Goal: Task Accomplishment & Management: Manage account settings

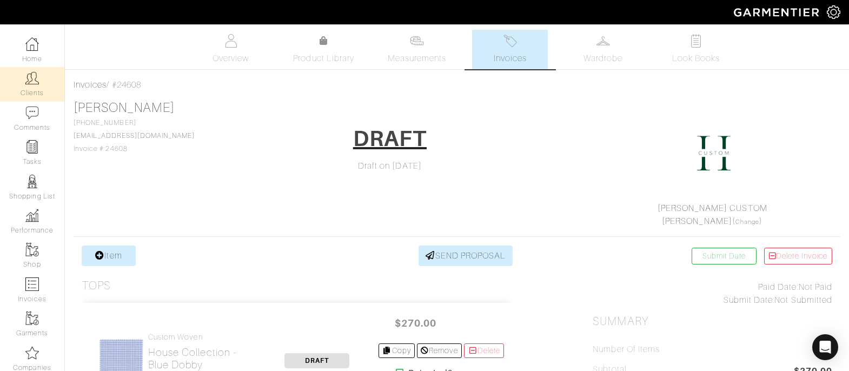
click at [34, 94] on link "Clients" at bounding box center [32, 84] width 64 height 34
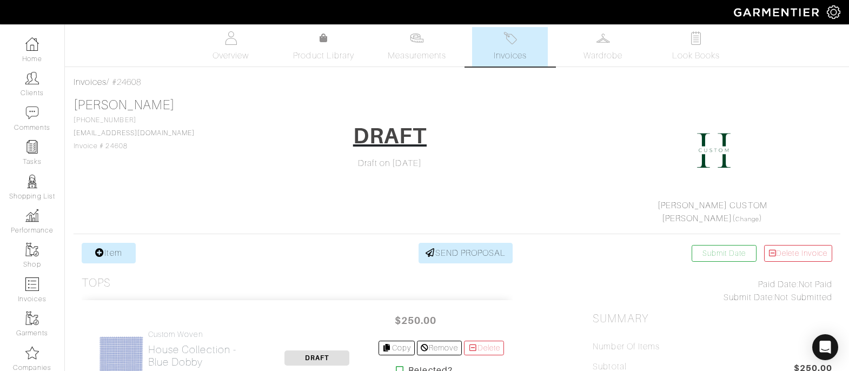
scroll to position [31, 0]
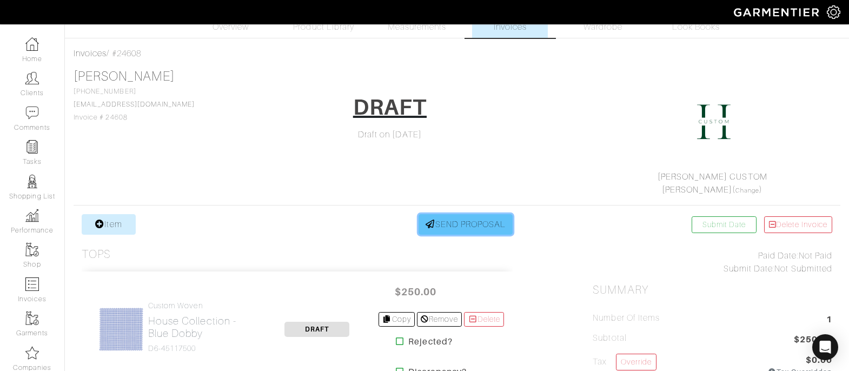
click at [494, 221] on link "SEND PROPOSAL" at bounding box center [466, 224] width 94 height 21
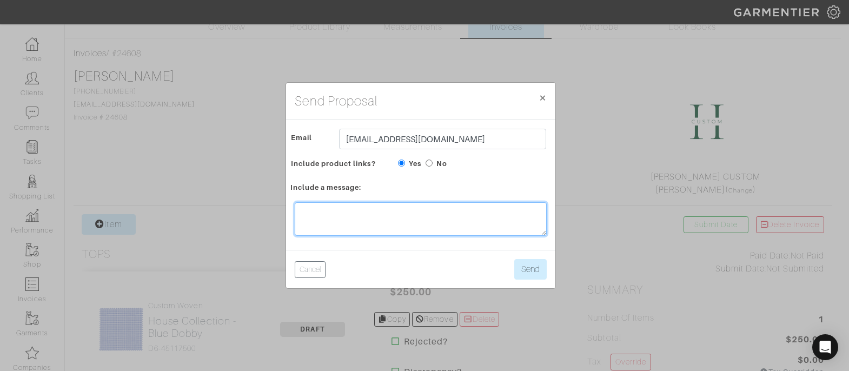
click at [373, 219] on textarea at bounding box center [421, 219] width 252 height 34
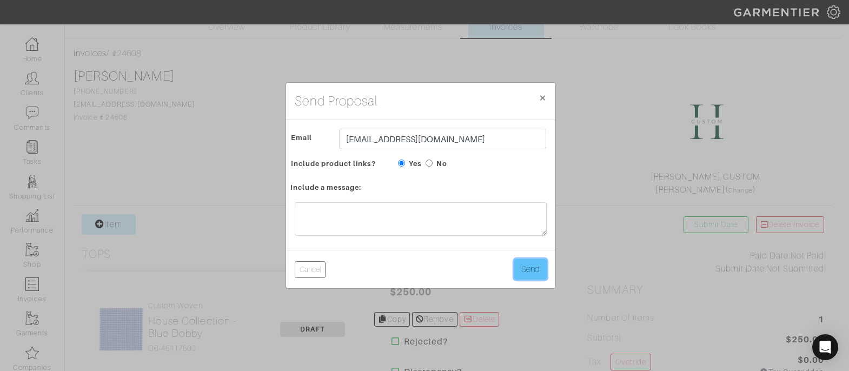
click at [526, 266] on button "Send" at bounding box center [530, 269] width 32 height 21
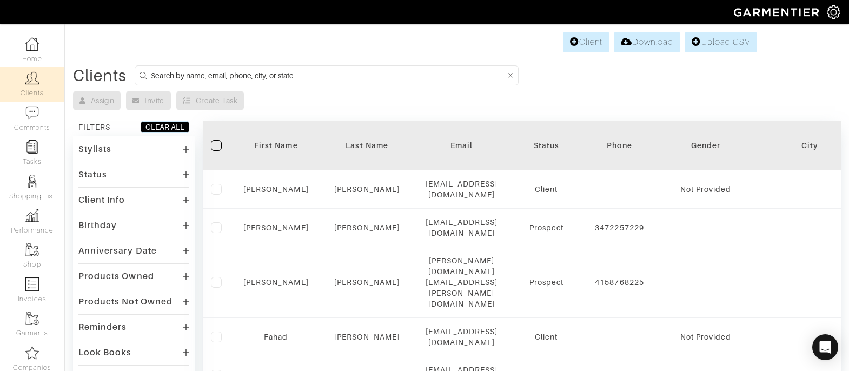
click at [218, 82] on form at bounding box center [327, 75] width 384 height 20
click at [229, 71] on input at bounding box center [328, 76] width 354 height 14
type input "will ardis"
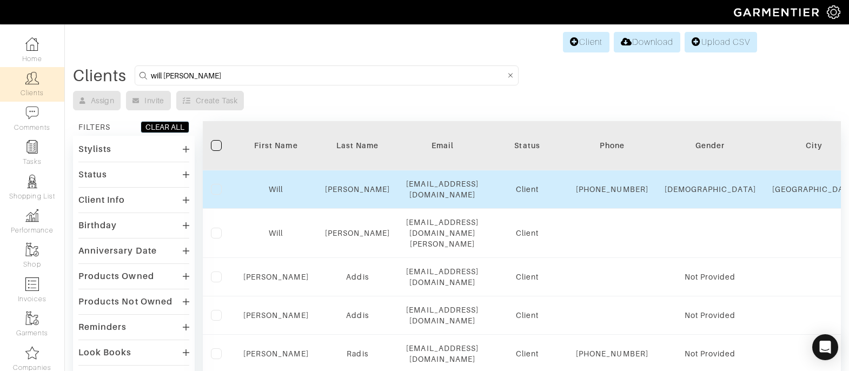
click at [468, 191] on div "[EMAIL_ADDRESS][DOMAIN_NAME]" at bounding box center [442, 189] width 72 height 22
drag, startPoint x: 524, startPoint y: 187, endPoint x: 450, endPoint y: 190, distance: 73.6
click at [450, 190] on div "[EMAIL_ADDRESS][DOMAIN_NAME]" at bounding box center [442, 189] width 72 height 22
click at [275, 188] on link "Will" at bounding box center [276, 189] width 14 height 9
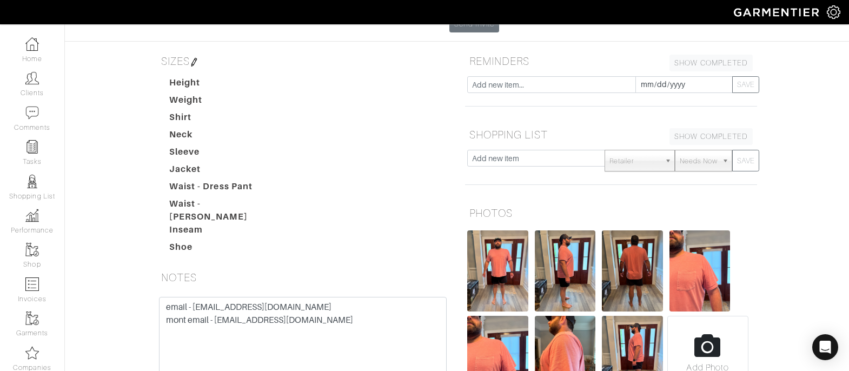
scroll to position [206, 0]
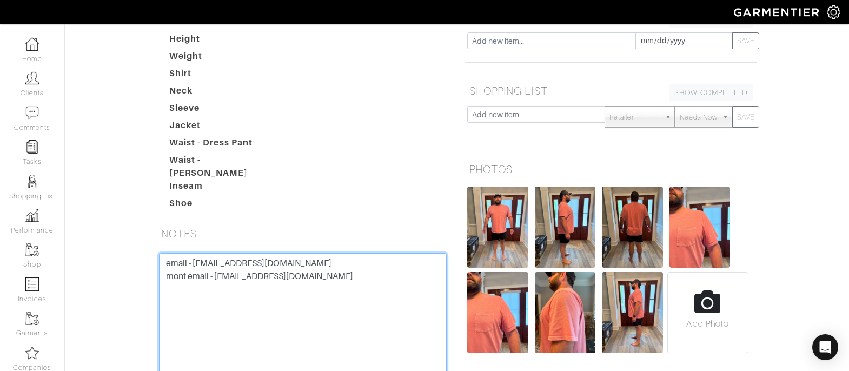
drag, startPoint x: 346, startPoint y: 216, endPoint x: 220, endPoint y: 213, distance: 126.0
click at [220, 253] on textarea "email - [EMAIL_ADDRESS][DOMAIN_NAME] mont email - [EMAIL_ADDRESS][DOMAIN_NAME]" at bounding box center [303, 321] width 288 height 137
click at [217, 253] on textarea "email - willardis85@hotmail.com mont email - Morganmelvis@gmail.com" at bounding box center [303, 321] width 288 height 137
drag, startPoint x: 216, startPoint y: 210, endPoint x: 316, endPoint y: 209, distance: 99.5
click at [316, 253] on textarea "email - willardis85@hotmail.com mont email - Morganmelvis@gmail.com" at bounding box center [303, 321] width 288 height 137
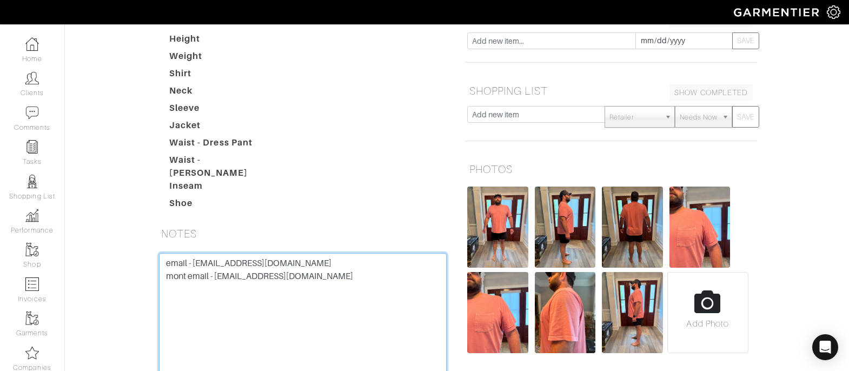
drag, startPoint x: 291, startPoint y: 195, endPoint x: 196, endPoint y: 200, distance: 95.3
click at [196, 253] on textarea "email - willardis85@hotmail.com mont email - Morganmelvis@gmail.com" at bounding box center [303, 321] width 288 height 137
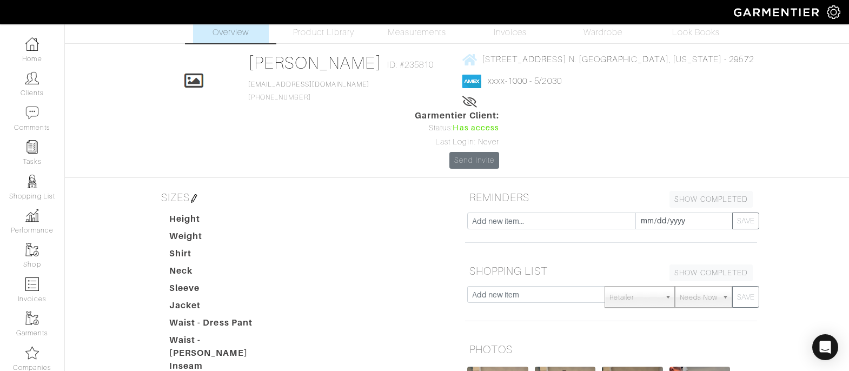
scroll to position [0, 0]
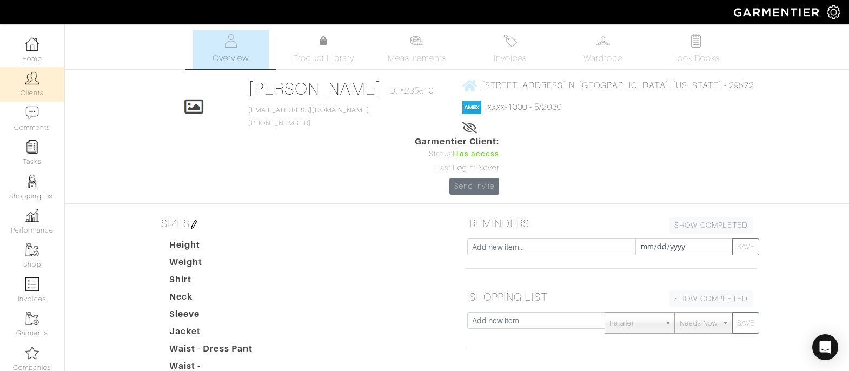
click at [46, 84] on link "Clients" at bounding box center [32, 84] width 64 height 34
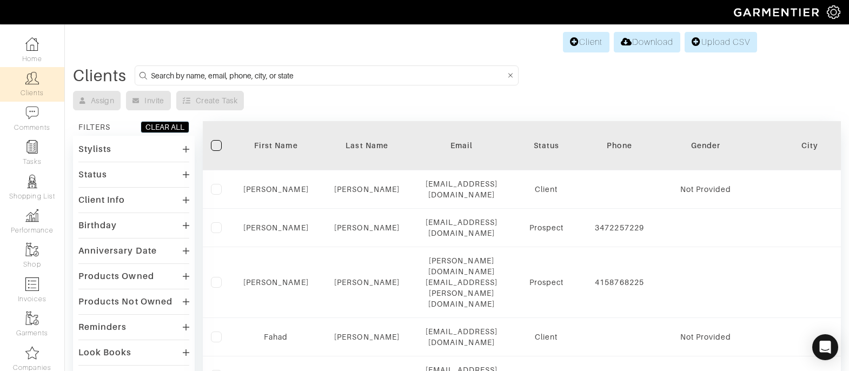
click at [256, 77] on input at bounding box center [328, 76] width 354 height 14
type input "anthony quick"
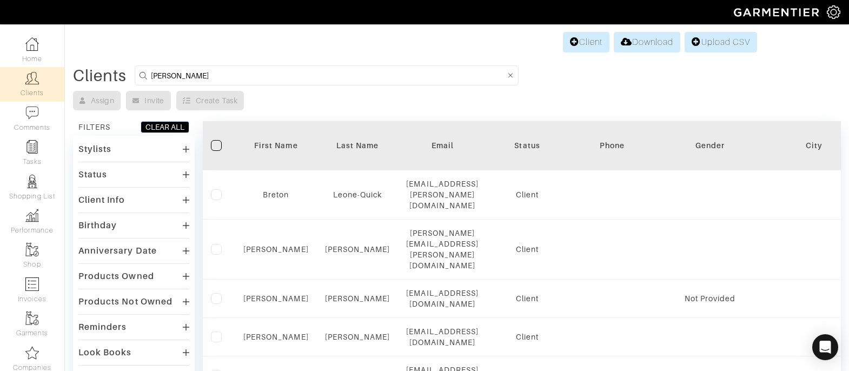
click at [168, 141] on div "Stylists" at bounding box center [133, 149] width 111 height 16
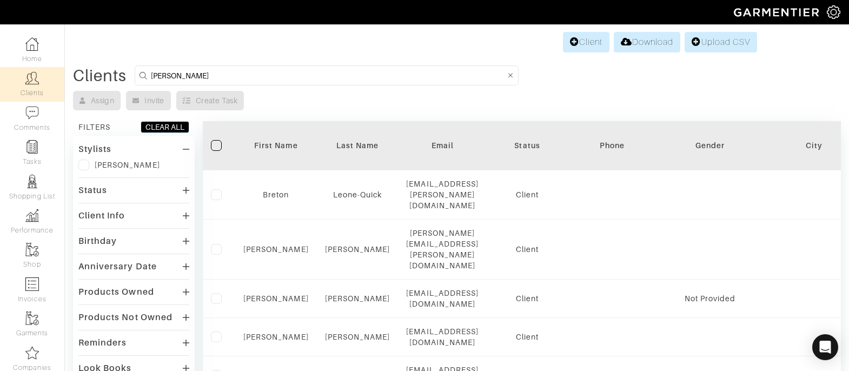
click at [90, 161] on div "[PERSON_NAME]" at bounding box center [133, 165] width 111 height 11
click at [87, 164] on label at bounding box center [83, 165] width 11 height 11
click at [0, 0] on input "checkbox" at bounding box center [0, 0] width 0 height 0
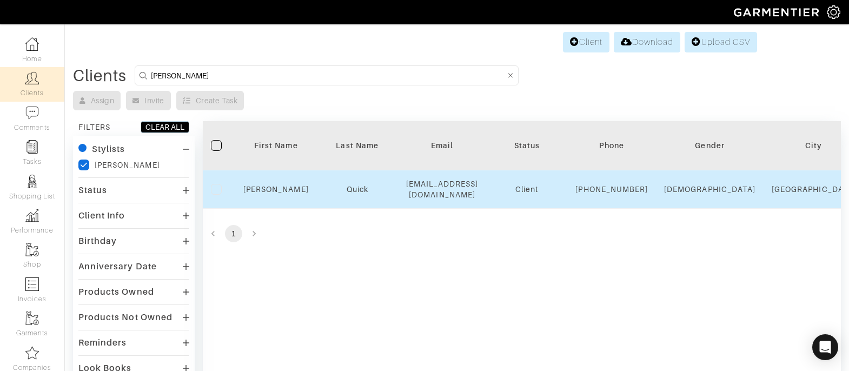
click at [283, 195] on div "[PERSON_NAME]" at bounding box center [275, 189] width 65 height 11
click at [283, 194] on link "[PERSON_NAME]" at bounding box center [275, 189] width 65 height 9
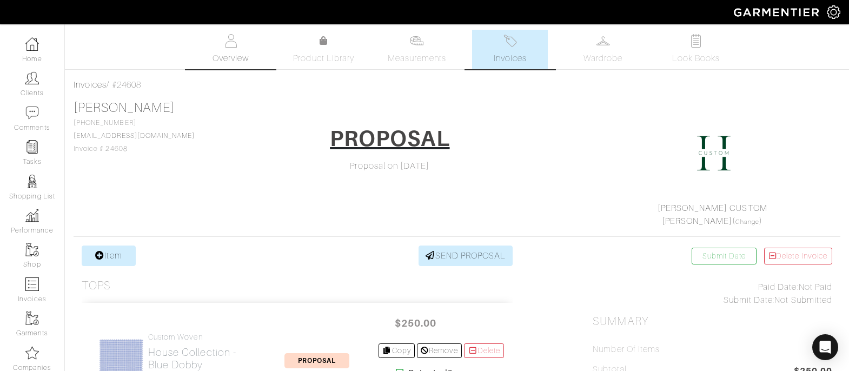
click at [228, 54] on span "Overview" at bounding box center [231, 58] width 36 height 13
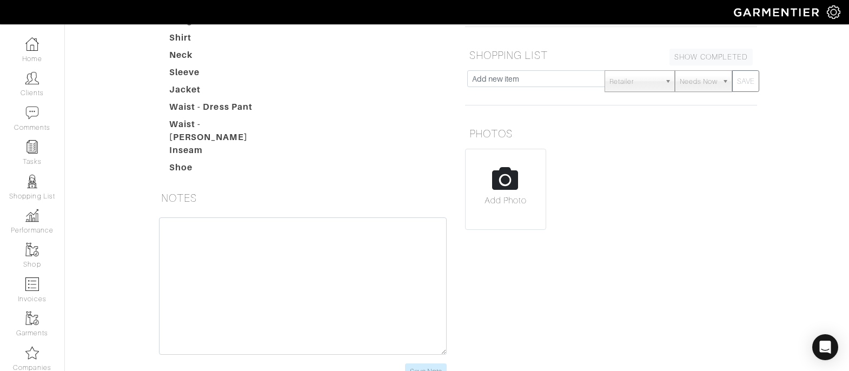
scroll to position [250, 0]
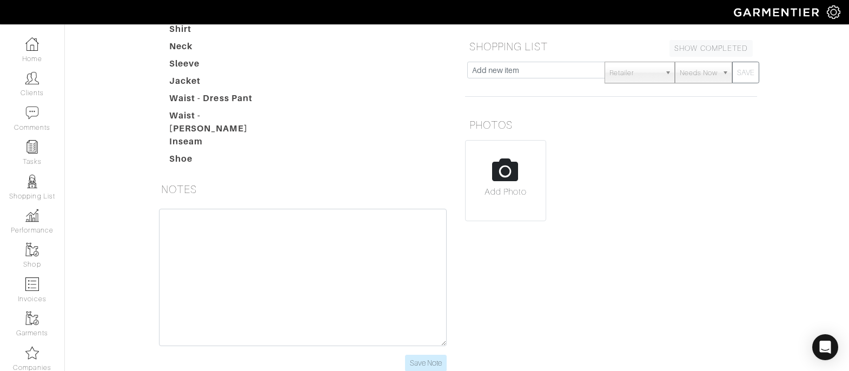
click at [516, 145] on input "file" at bounding box center [506, 185] width 80 height 89
type input "C:\fakepath\S Getty back.JPG"
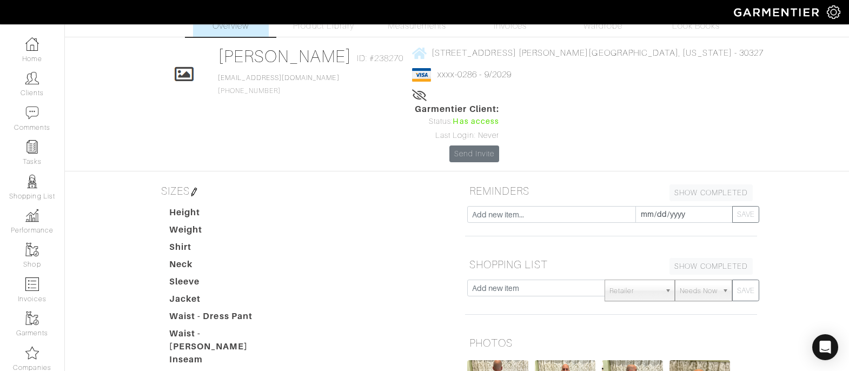
scroll to position [0, 0]
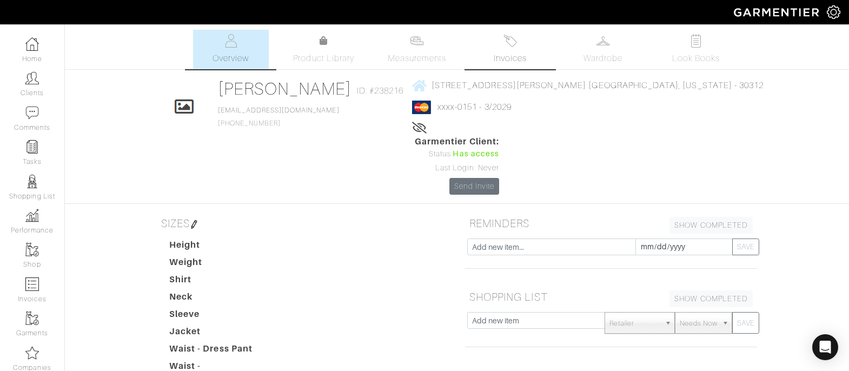
click at [514, 48] on link "Invoices" at bounding box center [510, 49] width 76 height 39
